Goal: Task Accomplishment & Management: Use online tool/utility

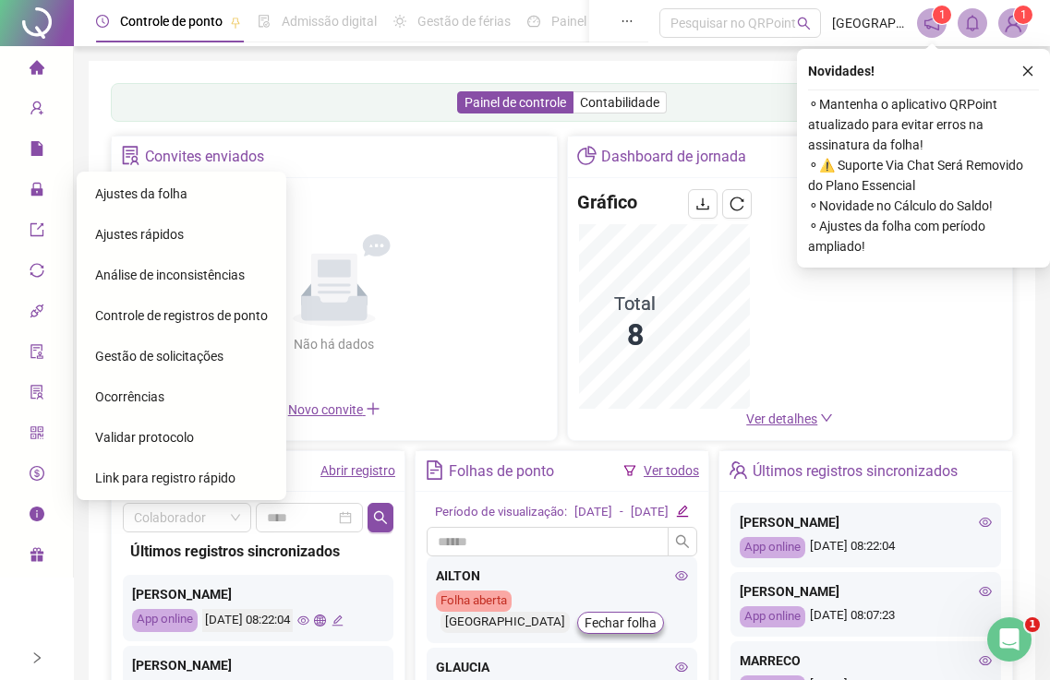
click at [133, 196] on span "Ajustes da folha" at bounding box center [141, 193] width 92 height 15
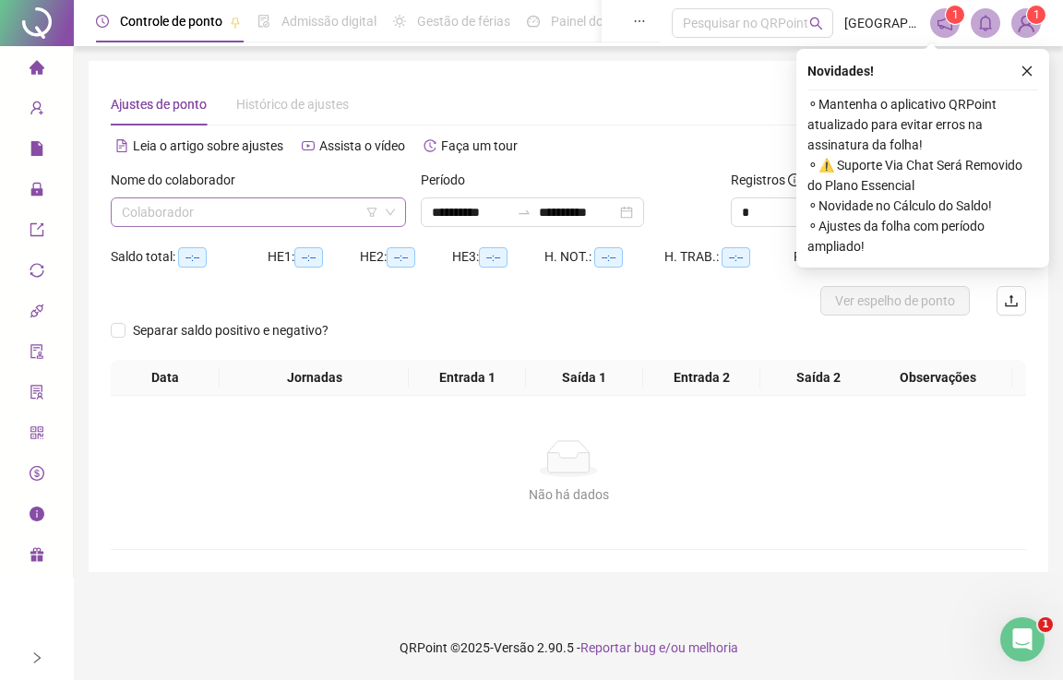
click at [1028, 65] on icon "close" at bounding box center [1027, 71] width 13 height 13
click at [183, 218] on input "search" at bounding box center [250, 212] width 257 height 28
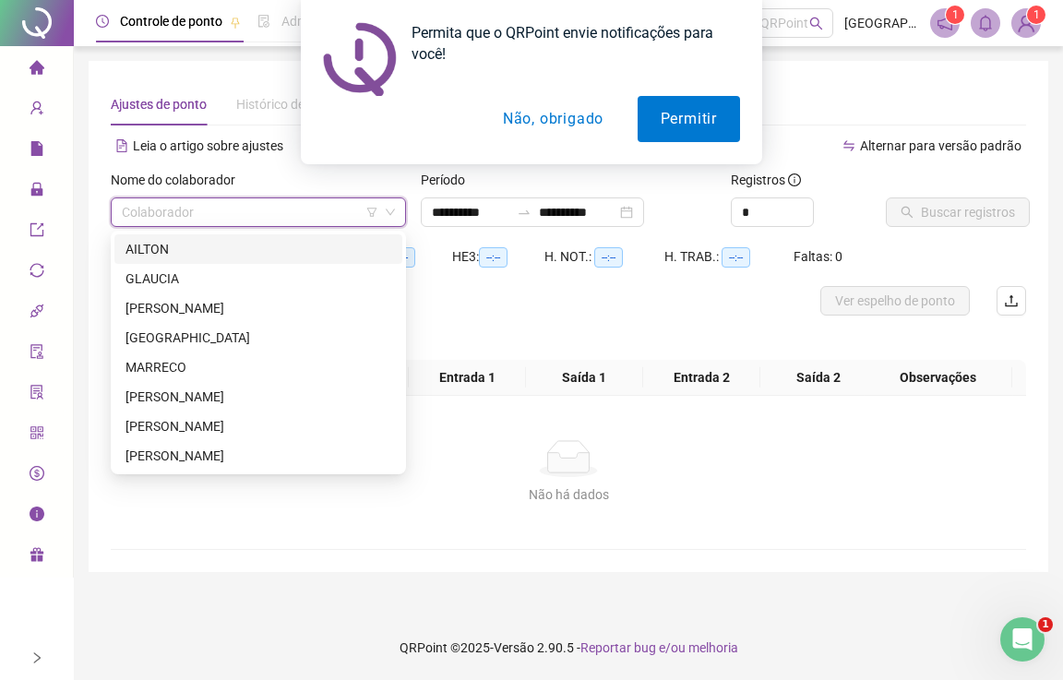
click at [160, 203] on input "search" at bounding box center [250, 212] width 257 height 28
click at [561, 116] on button "Não, obrigado" at bounding box center [553, 119] width 147 height 46
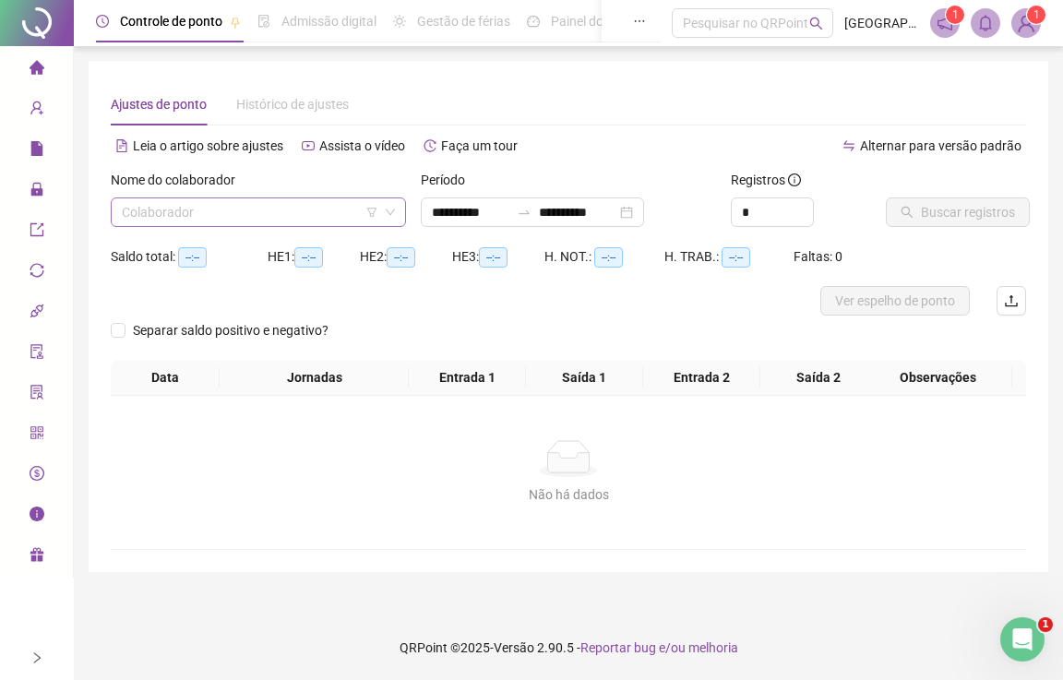
click at [172, 206] on input "search" at bounding box center [250, 212] width 257 height 28
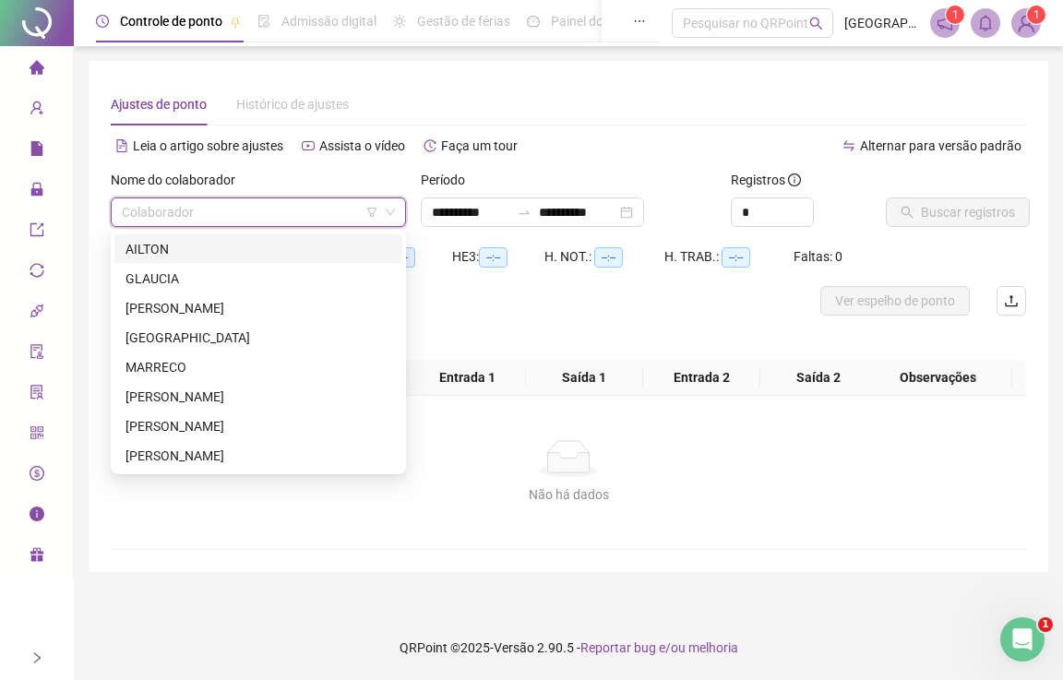
drag, startPoint x: 152, startPoint y: 250, endPoint x: 415, endPoint y: 253, distance: 262.2
click at [153, 250] on div "AILTON" at bounding box center [259, 249] width 266 height 20
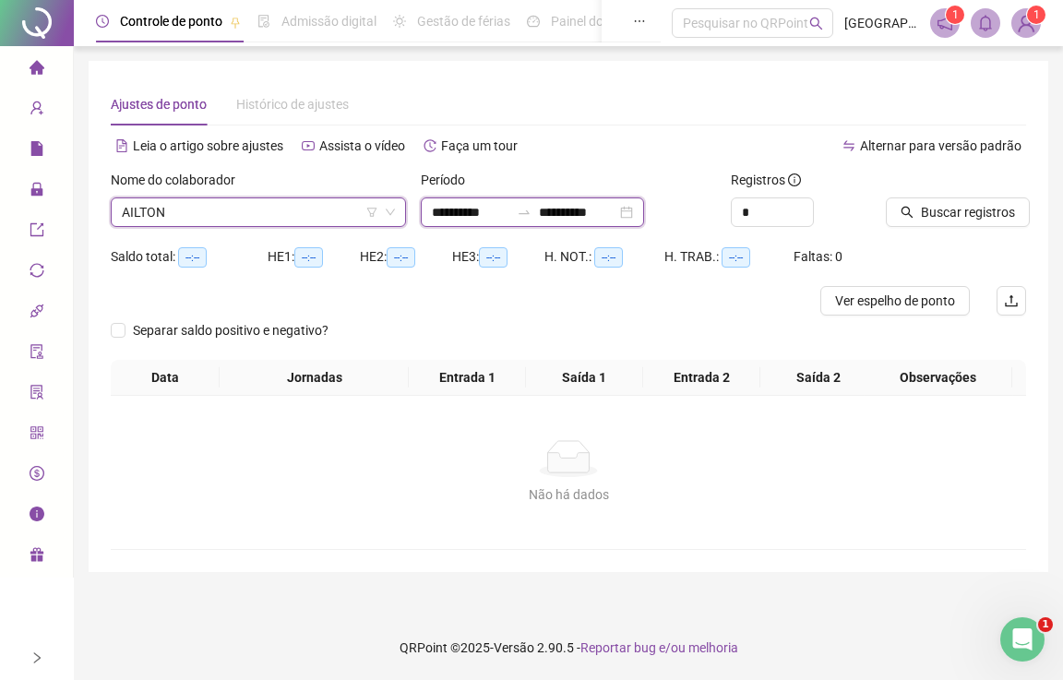
click at [487, 205] on input "**********" at bounding box center [471, 212] width 78 height 20
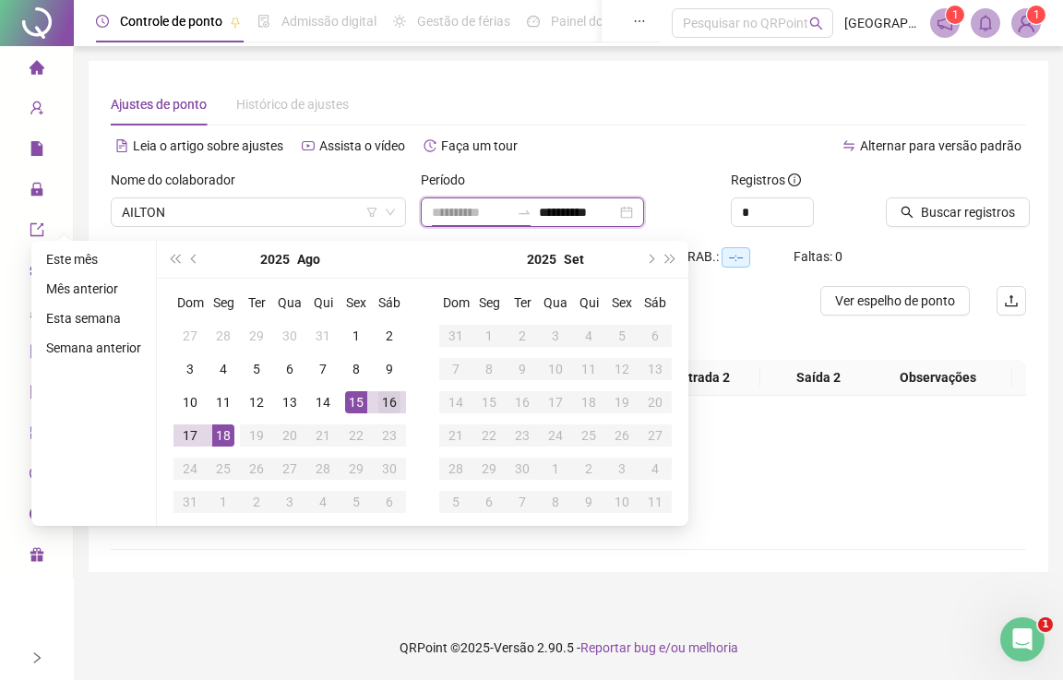
type input "**********"
click at [380, 401] on div "16" at bounding box center [389, 402] width 22 height 22
type input "**********"
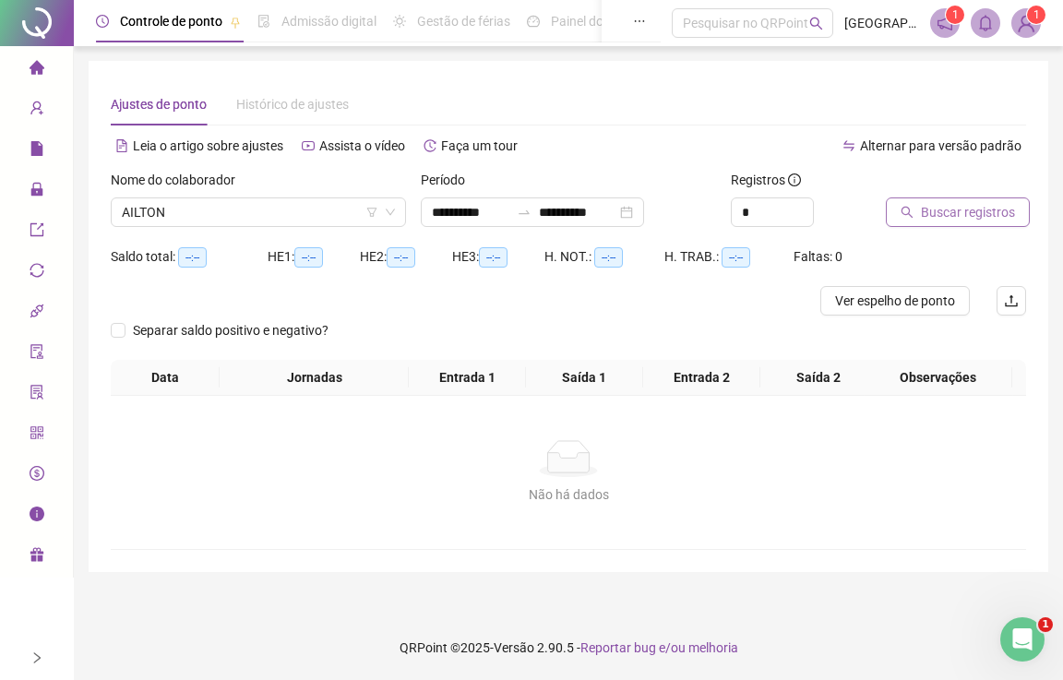
click at [993, 203] on span "Buscar registros" at bounding box center [968, 212] width 94 height 20
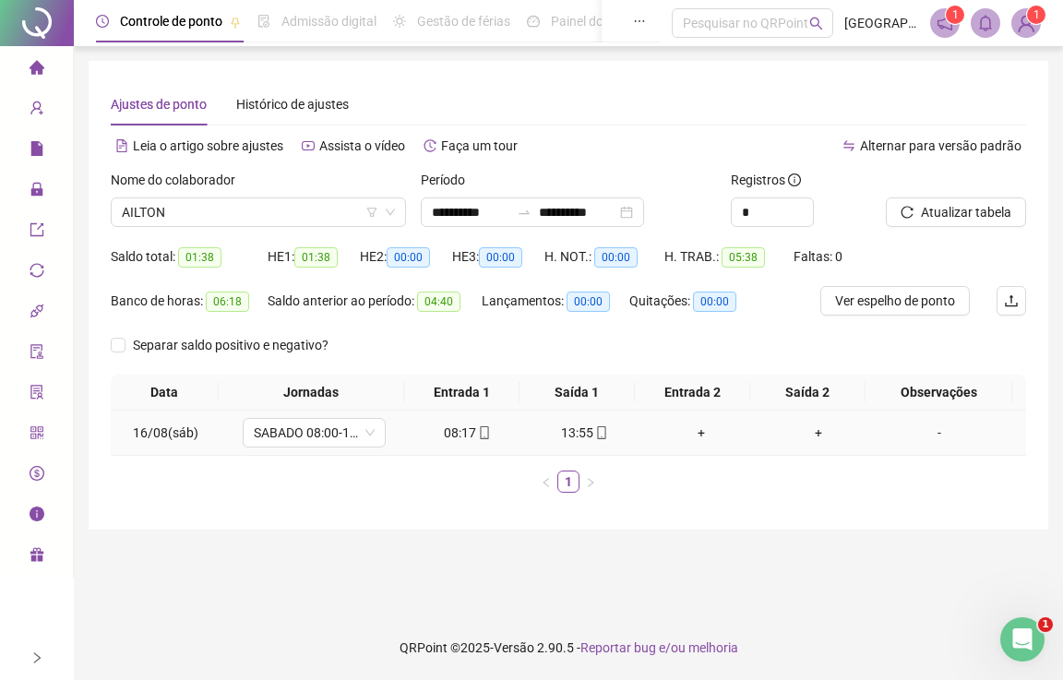
click at [931, 433] on div "-" at bounding box center [939, 433] width 109 height 20
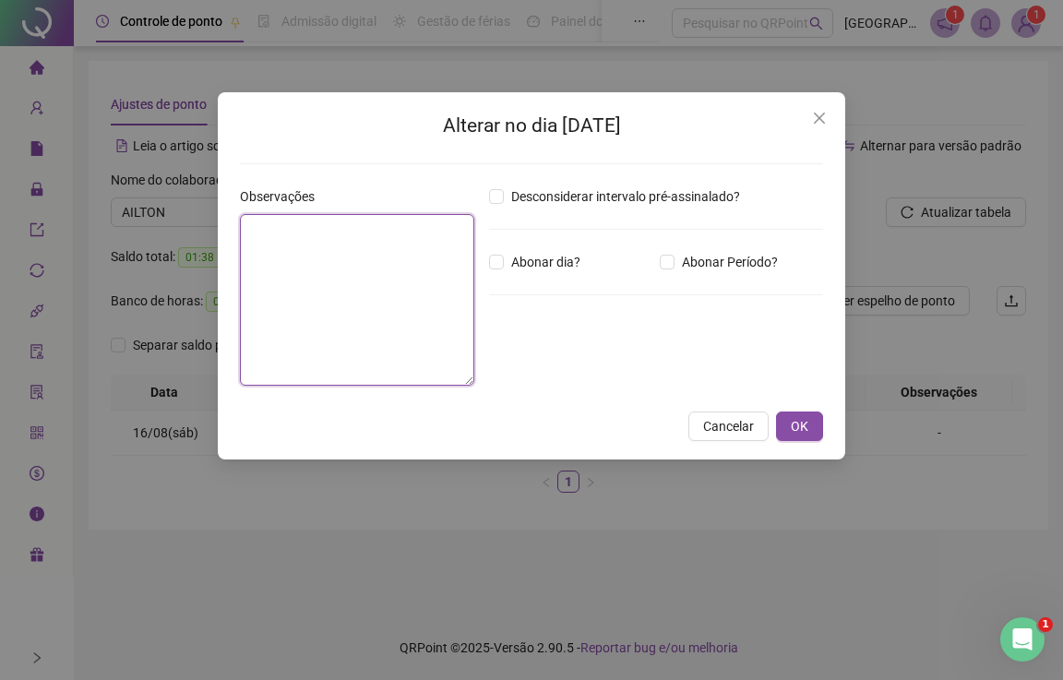
click at [288, 322] on textarea at bounding box center [357, 300] width 234 height 172
type textarea "*"
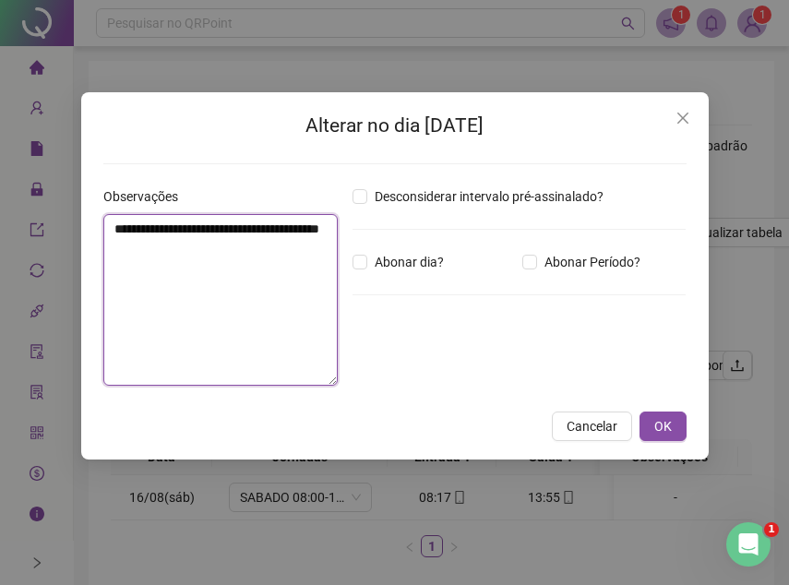
drag, startPoint x: 225, startPoint y: 259, endPoint x: 123, endPoint y: 222, distance: 108.9
click at [99, 207] on div "**********" at bounding box center [220, 293] width 249 height 214
type textarea "**********"
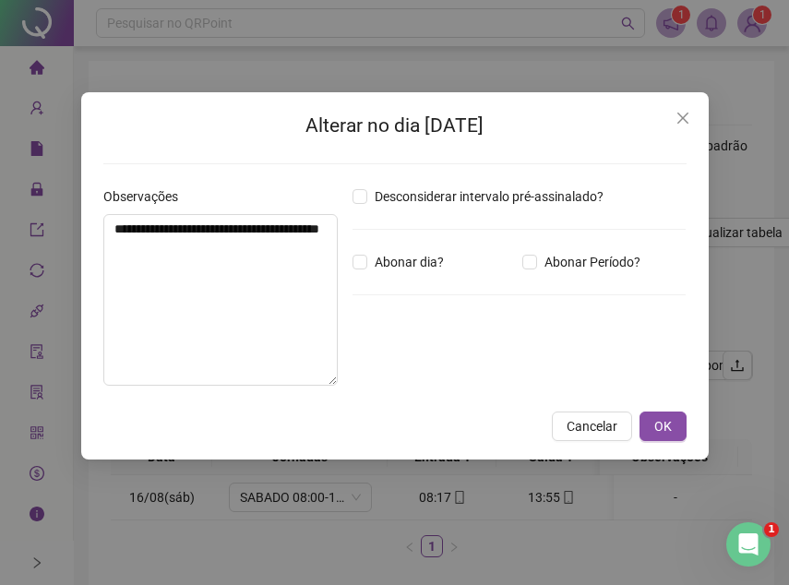
drag, startPoint x: 663, startPoint y: 420, endPoint x: 650, endPoint y: 407, distance: 18.3
click at [660, 418] on span "OK" at bounding box center [664, 426] width 18 height 20
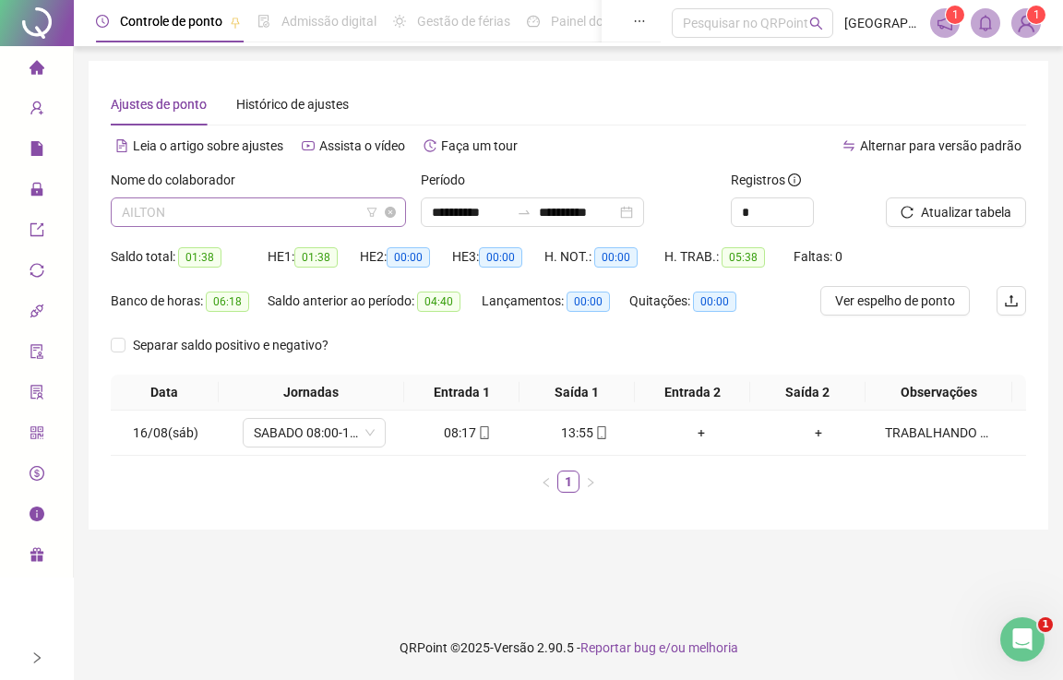
click at [298, 224] on span "AILTON" at bounding box center [258, 212] width 273 height 28
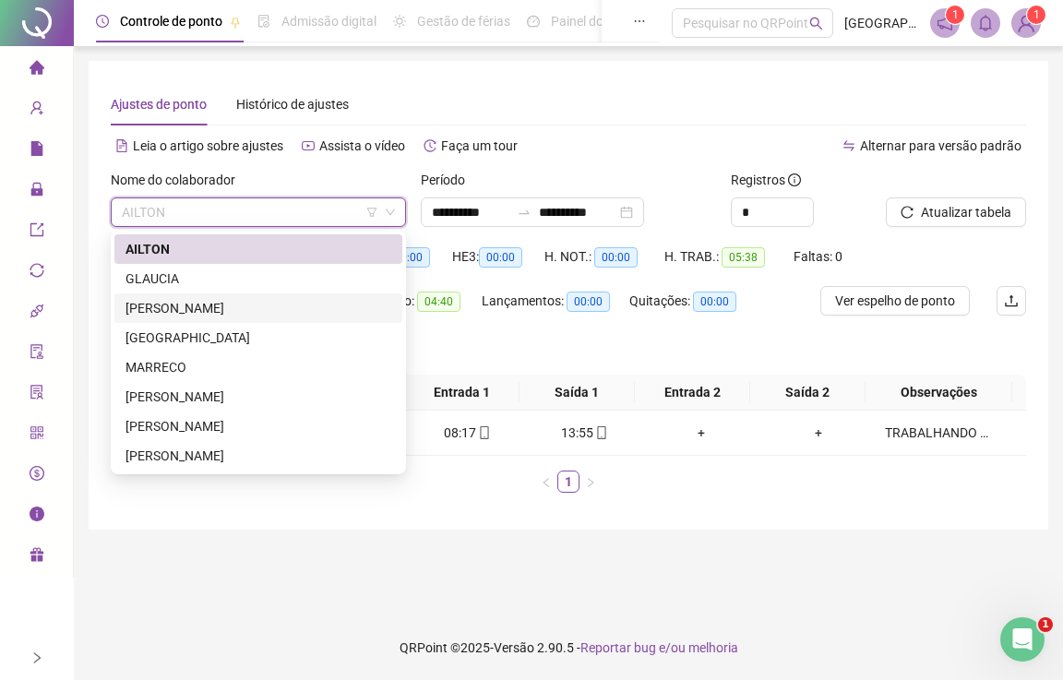
drag, startPoint x: 176, startPoint y: 304, endPoint x: 278, endPoint y: 298, distance: 101.7
click at [179, 302] on div "[PERSON_NAME]" at bounding box center [259, 308] width 266 height 20
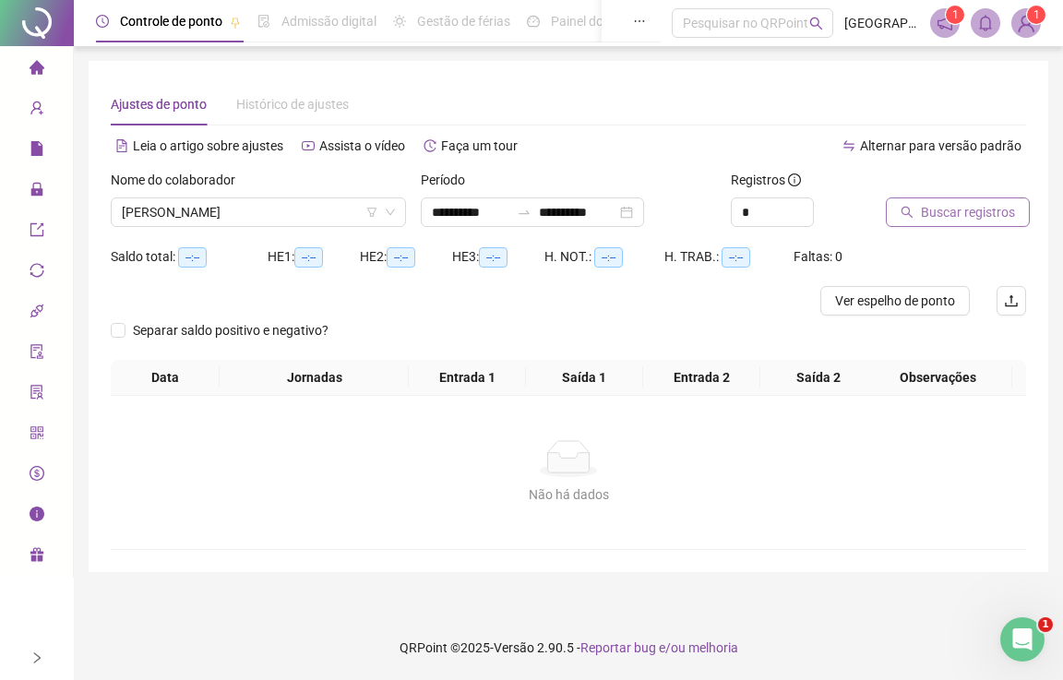
click at [951, 205] on span "Buscar registros" at bounding box center [968, 212] width 94 height 20
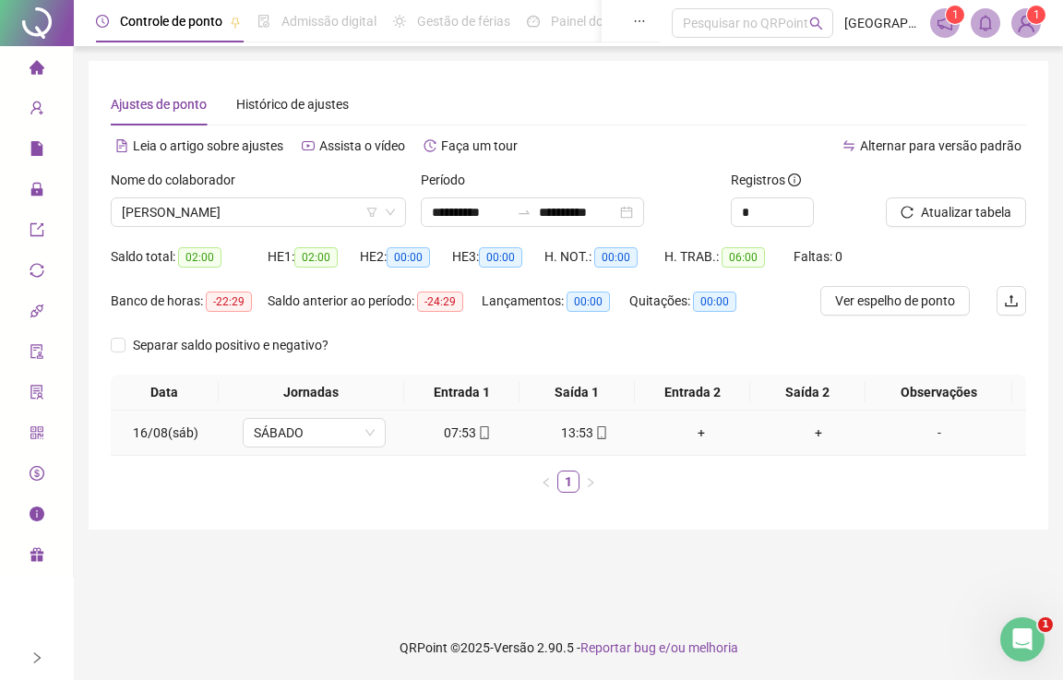
drag, startPoint x: 928, startPoint y: 438, endPoint x: 890, endPoint y: 433, distance: 38.1
click at [928, 439] on div "-" at bounding box center [939, 433] width 109 height 20
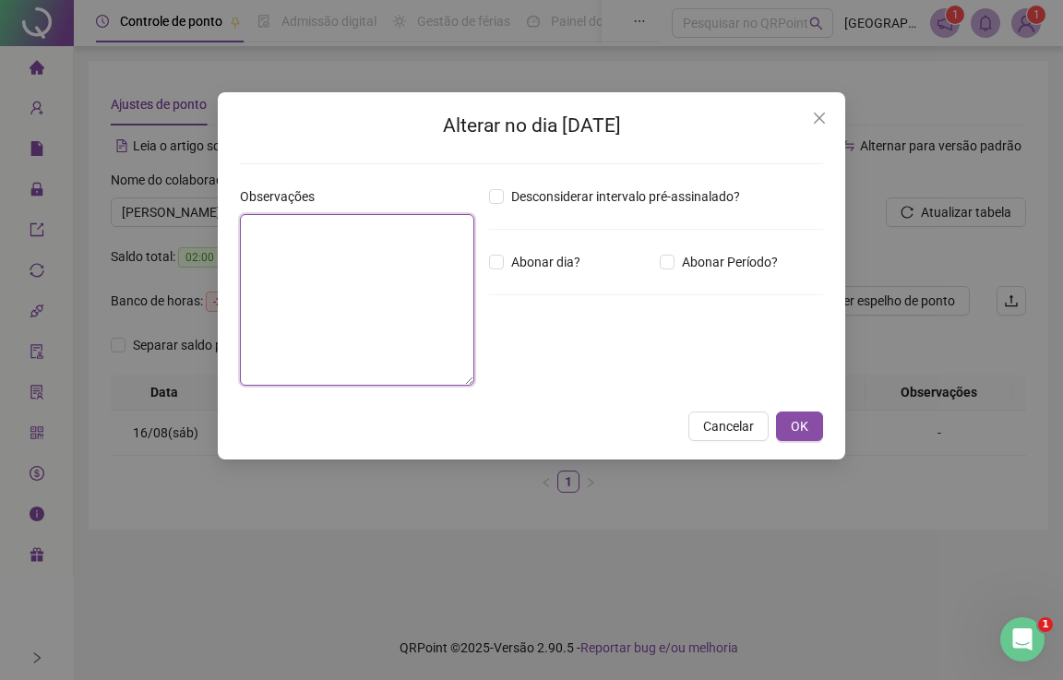
paste textarea "**********"
type textarea "**********"
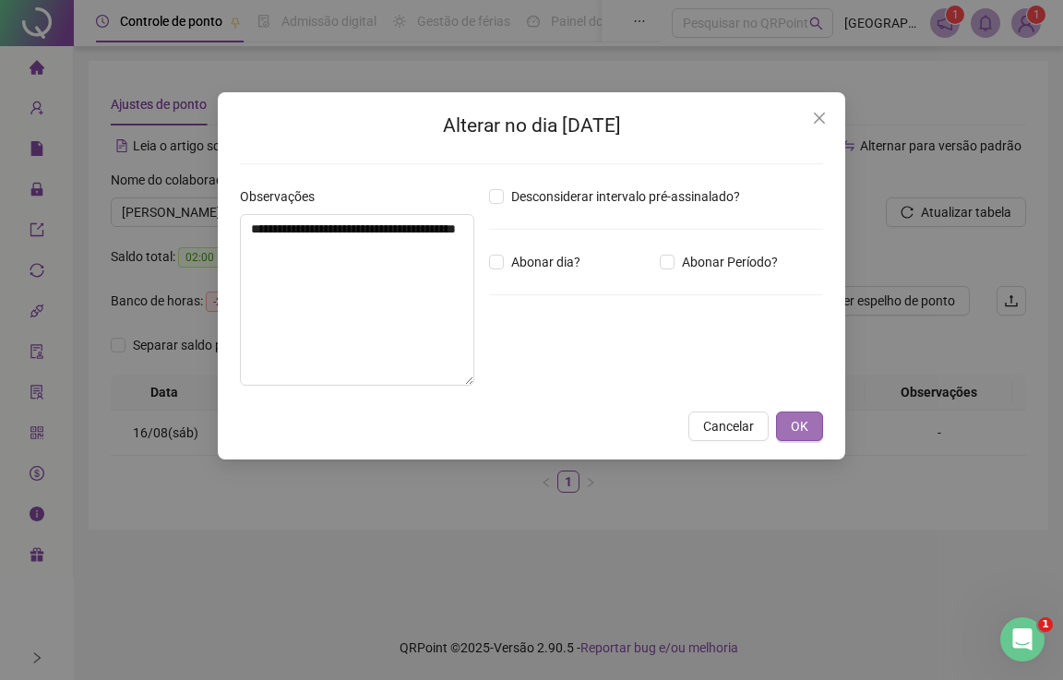
click at [802, 425] on span "OK" at bounding box center [800, 426] width 18 height 20
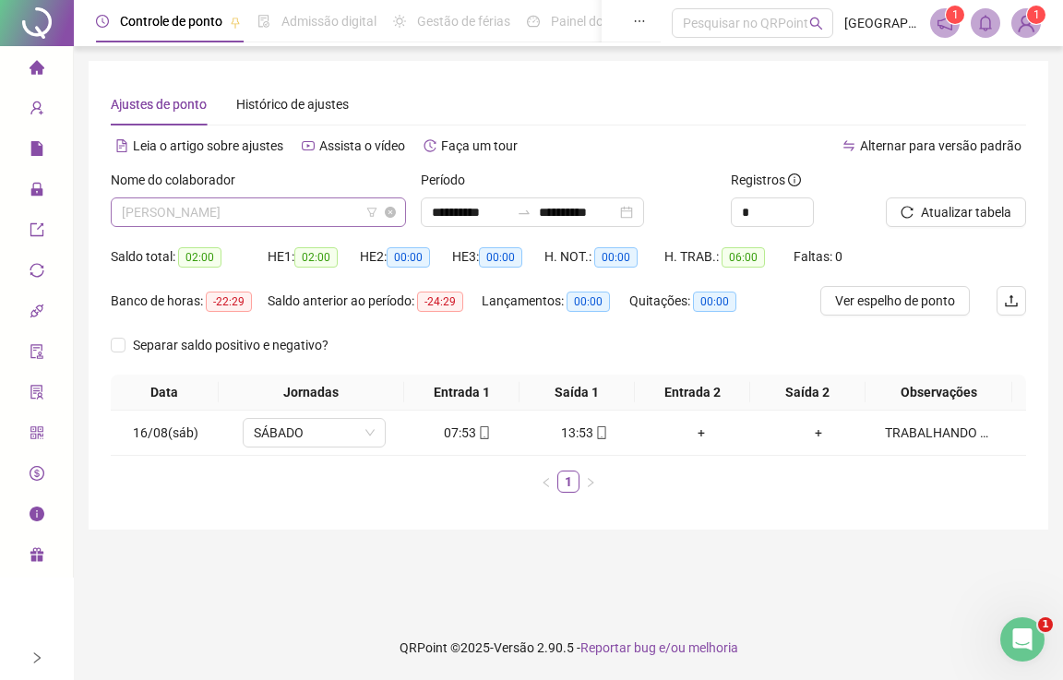
click at [188, 221] on span "[PERSON_NAME]" at bounding box center [258, 212] width 273 height 28
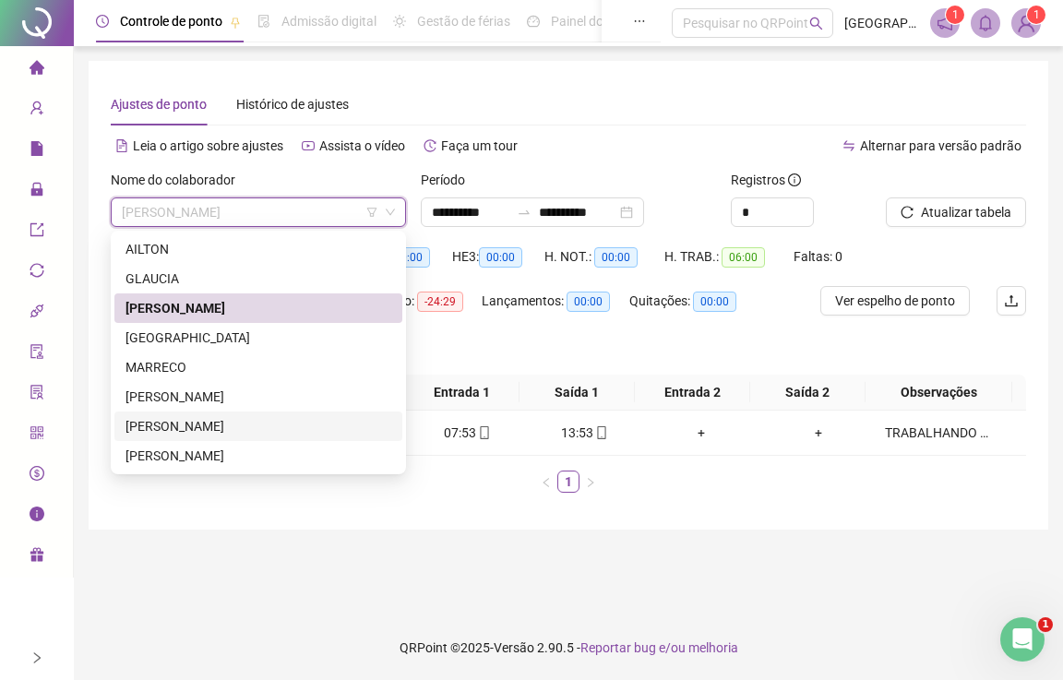
click at [149, 426] on div "[PERSON_NAME]" at bounding box center [259, 426] width 266 height 20
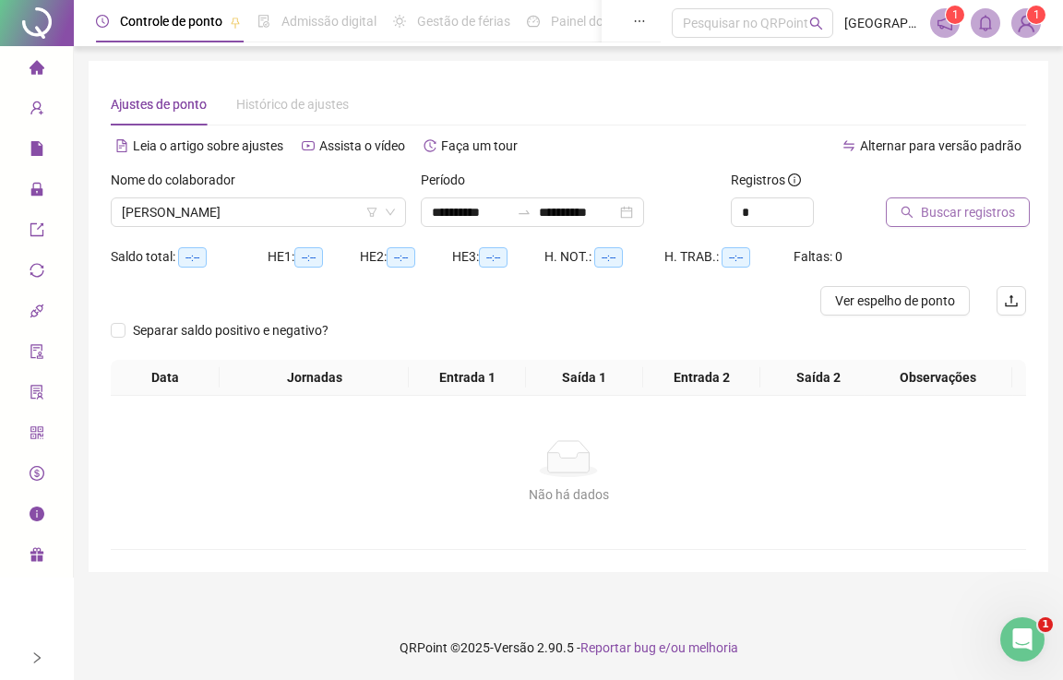
click at [934, 226] on button "Buscar registros" at bounding box center [958, 213] width 144 height 30
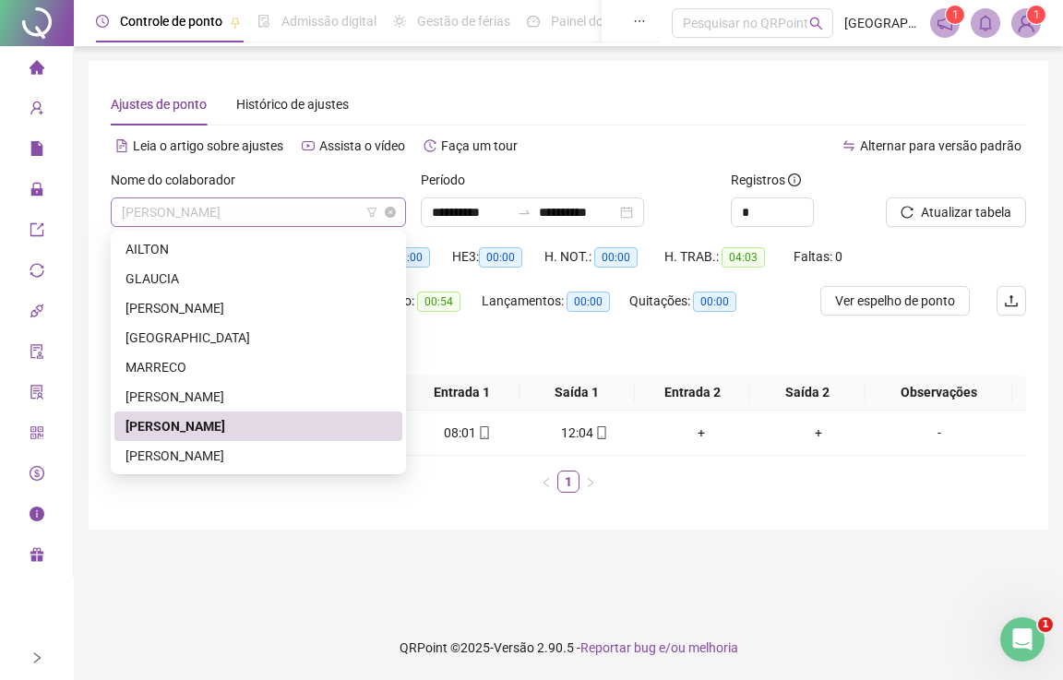
click at [304, 211] on span "[PERSON_NAME]" at bounding box center [258, 212] width 273 height 28
click at [155, 270] on div "GLAUCIA" at bounding box center [259, 279] width 266 height 20
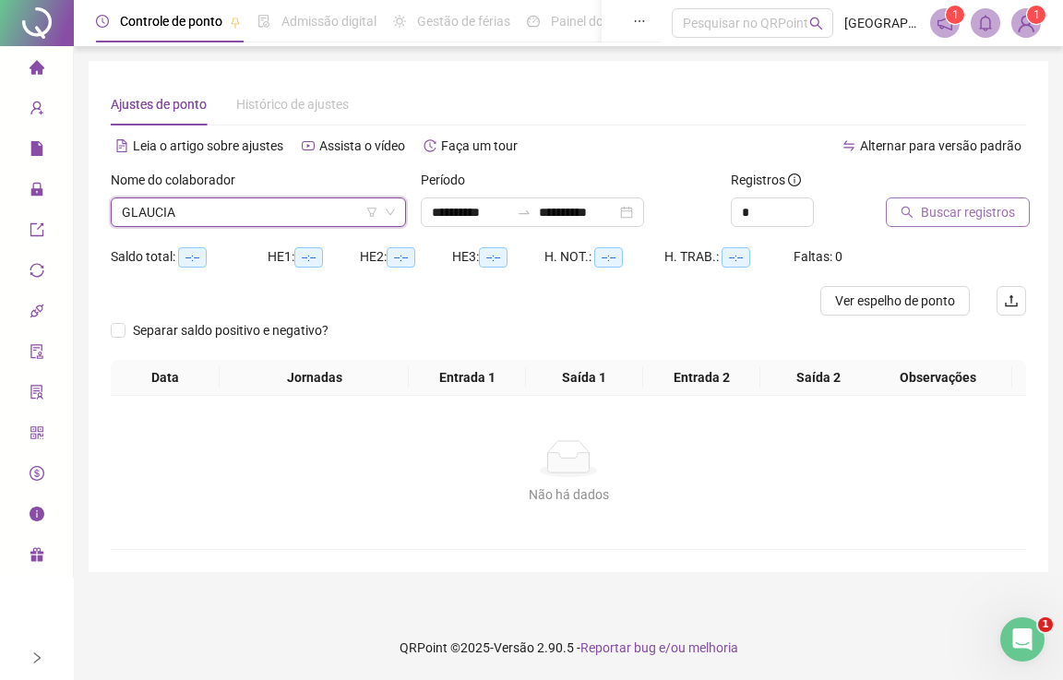
click at [948, 212] on span "Buscar registros" at bounding box center [968, 212] width 94 height 20
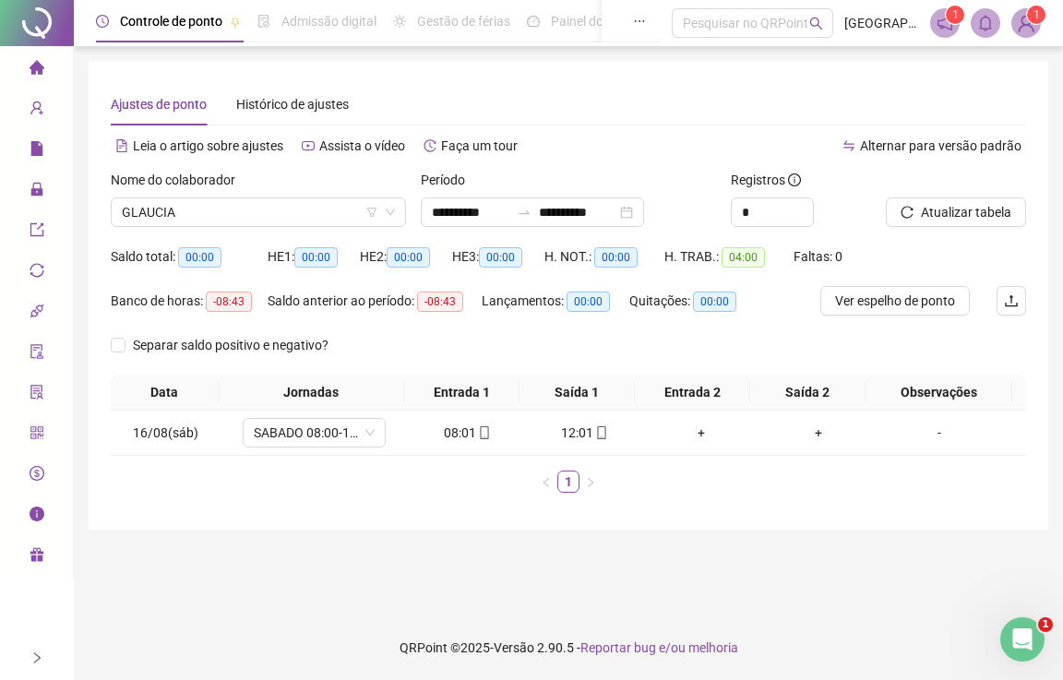
click at [27, 67] on li "Página inicial" at bounding box center [37, 68] width 66 height 37
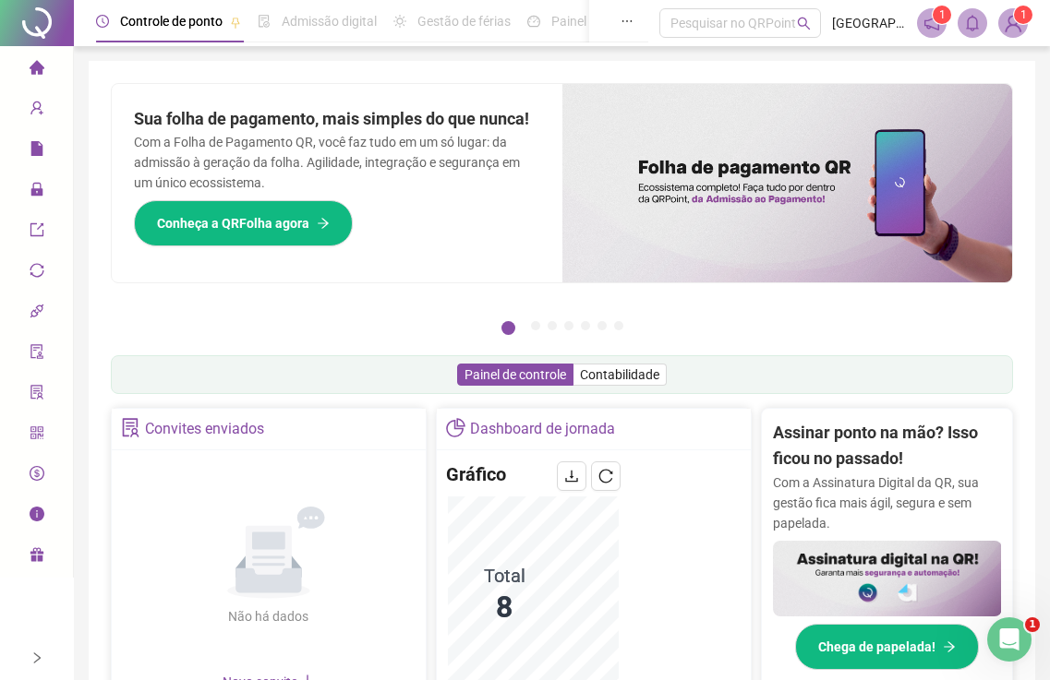
drag, startPoint x: 547, startPoint y: 66, endPoint x: 582, endPoint y: 13, distance: 63.5
click at [547, 66] on div "Pague o QRPoint com Cartão de Crédito Sua assinatura: mais segurança, prática e…" at bounding box center [562, 592] width 946 height 1062
